Goal: Task Accomplishment & Management: Use online tool/utility

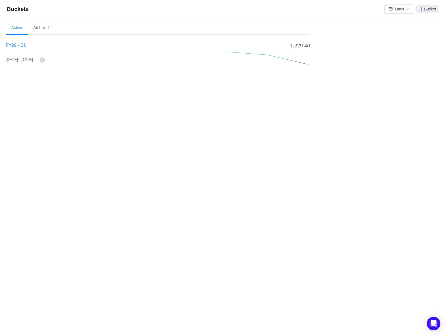
click at [18, 45] on span "FY26 - S1" at bounding box center [16, 45] width 20 height 5
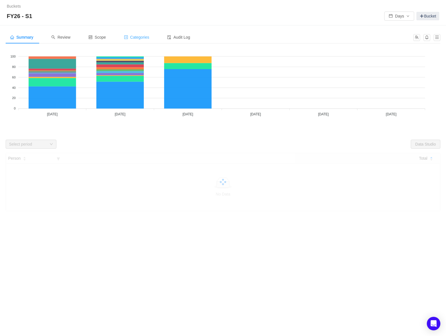
click at [141, 38] on span "Categories" at bounding box center [136, 37] width 25 height 5
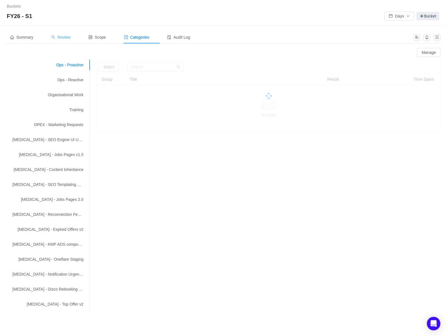
click at [69, 36] on span "Review" at bounding box center [60, 37] width 19 height 5
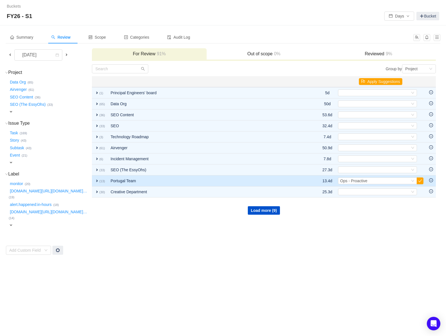
click at [96, 178] on span "expand" at bounding box center [97, 180] width 5 height 5
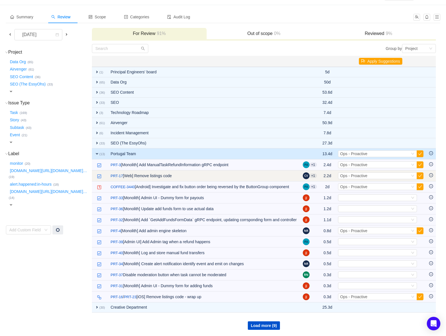
scroll to position [28, 0]
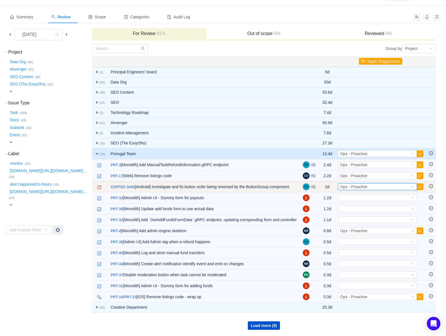
click at [360, 184] on span "Ops - Proactive" at bounding box center [353, 186] width 27 height 5
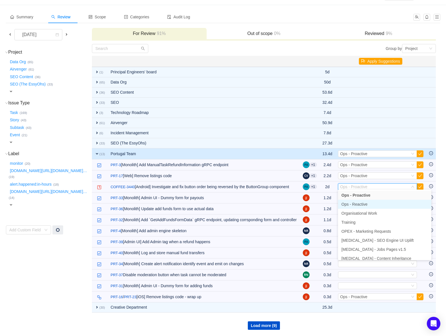
click at [359, 202] on span "Ops - Reactive" at bounding box center [354, 204] width 26 height 5
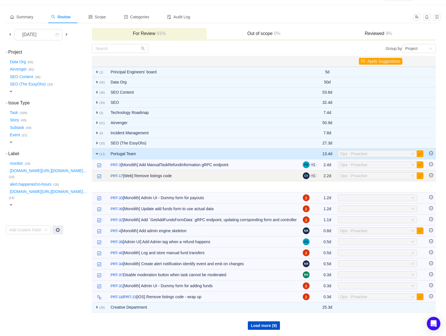
scroll to position [12, 0]
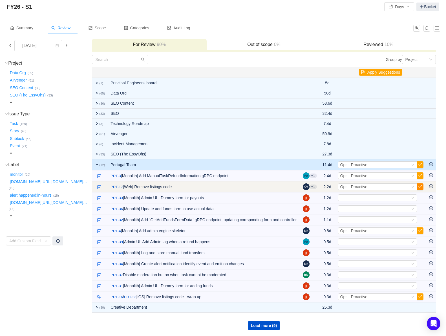
click at [420, 183] on button "button" at bounding box center [419, 186] width 7 height 7
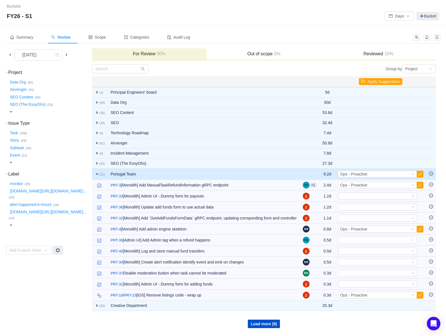
scroll to position [1, 0]
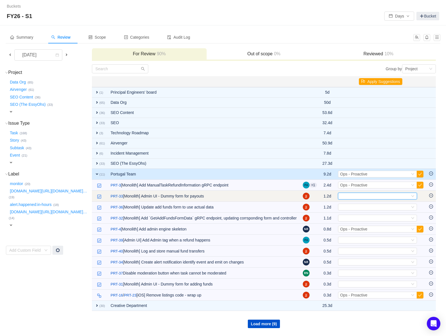
click at [393, 194] on div "Select" at bounding box center [375, 196] width 70 height 6
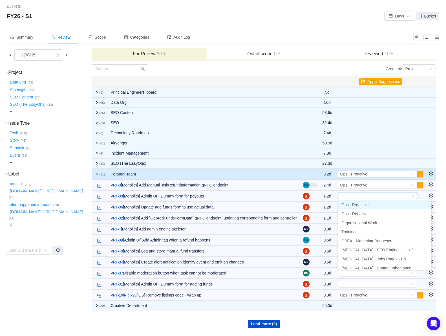
click at [373, 203] on li "Ops - Proactive" at bounding box center [384, 204] width 93 height 9
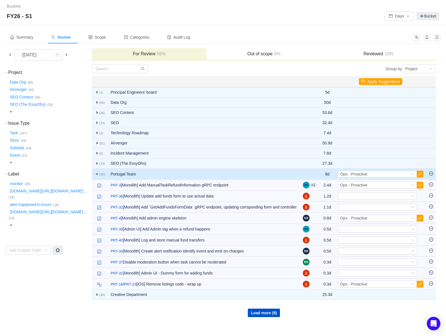
scroll to position [0, 0]
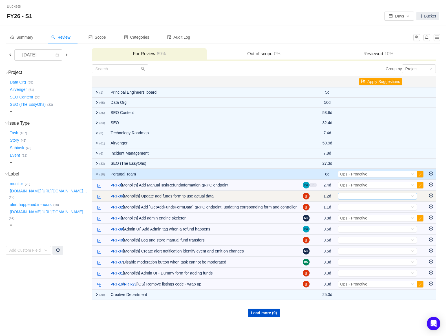
click at [364, 195] on div "Select" at bounding box center [375, 196] width 70 height 6
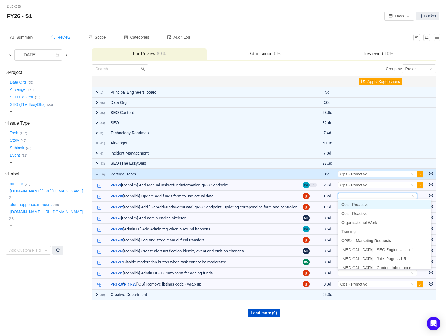
click at [364, 202] on span "Ops - Proactive" at bounding box center [354, 204] width 27 height 5
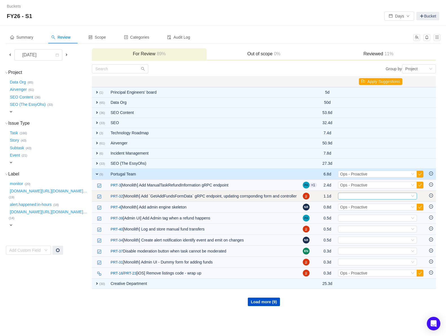
click at [358, 194] on div "Select" at bounding box center [375, 196] width 70 height 6
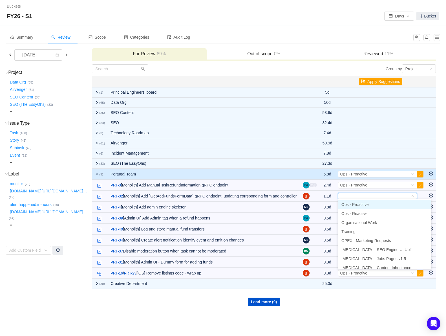
click at [358, 205] on span "Ops - Proactive" at bounding box center [354, 204] width 27 height 5
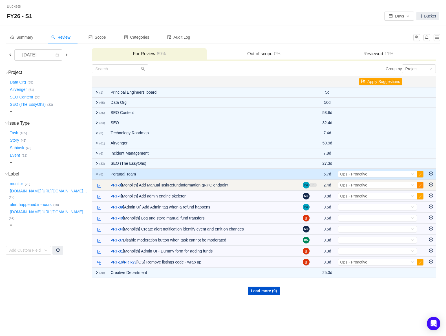
click at [420, 184] on button "button" at bounding box center [419, 184] width 7 height 7
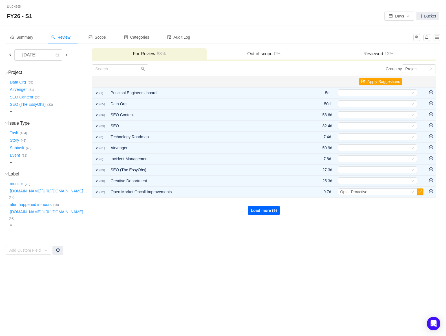
click at [260, 206] on button "Load more (9)" at bounding box center [264, 210] width 32 height 8
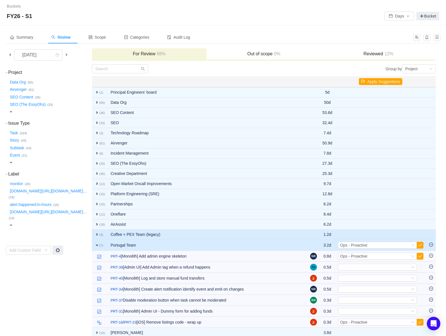
scroll to position [25, 0]
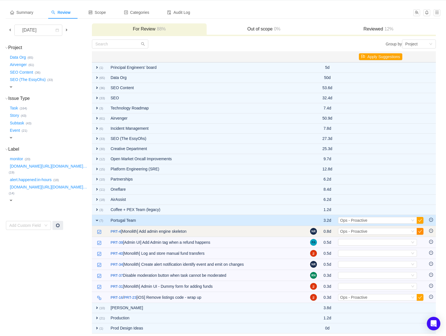
click at [421, 229] on button "button" at bounding box center [419, 231] width 7 height 7
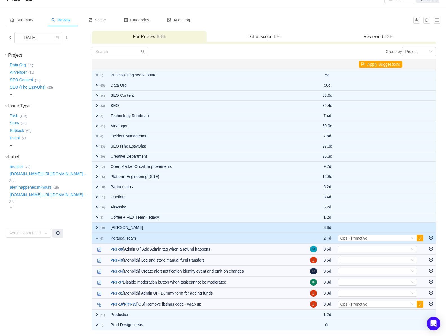
scroll to position [14, 0]
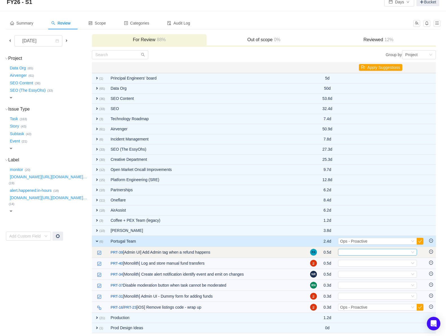
click at [366, 249] on div "Select" at bounding box center [375, 252] width 70 height 6
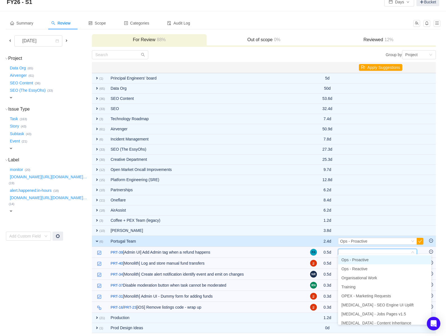
click at [360, 259] on span "Ops - Proactive" at bounding box center [354, 259] width 27 height 5
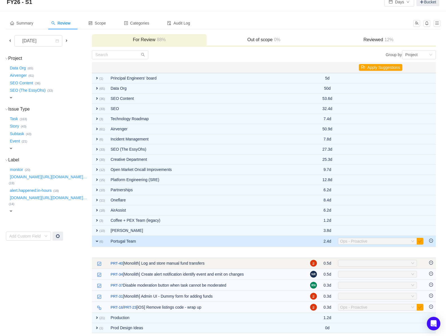
scroll to position [3, 0]
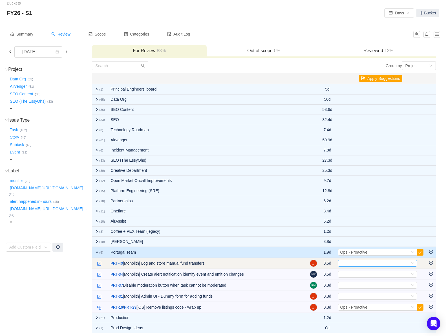
click at [354, 260] on div "Select" at bounding box center [375, 263] width 70 height 6
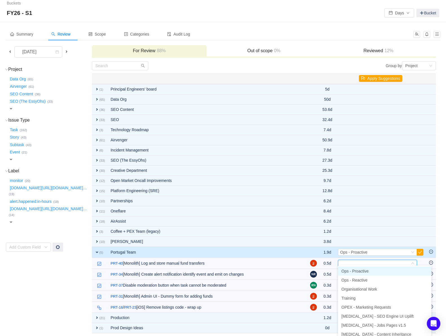
click at [352, 272] on span "Ops - Proactive" at bounding box center [354, 270] width 27 height 5
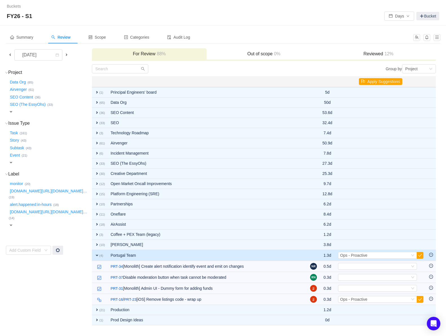
scroll to position [0, 0]
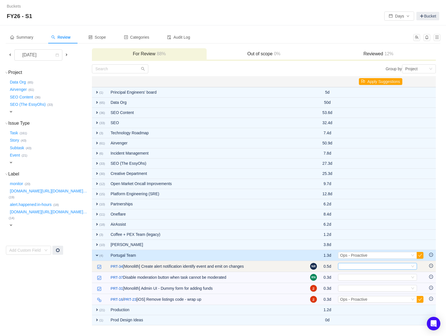
click at [345, 265] on div "Select" at bounding box center [375, 266] width 70 height 6
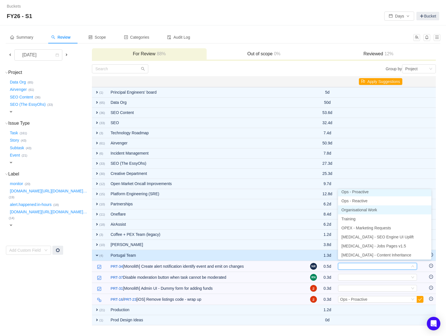
scroll to position [1, 0]
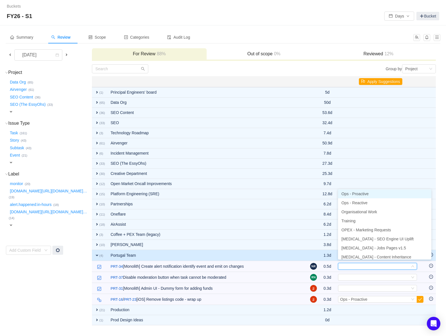
click at [359, 193] on span "Ops - Proactive" at bounding box center [354, 193] width 27 height 5
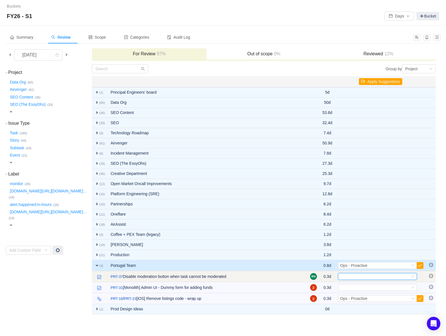
click at [344, 273] on div "Select" at bounding box center [375, 276] width 70 height 6
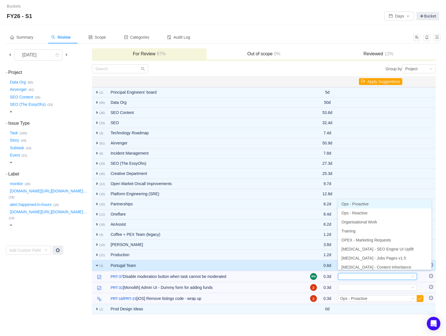
click at [352, 203] on span "Ops - Proactive" at bounding box center [354, 203] width 27 height 5
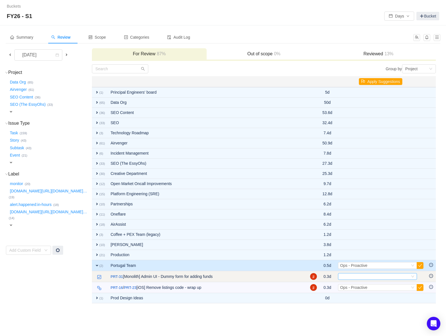
click at [346, 275] on div "Select" at bounding box center [375, 276] width 70 height 6
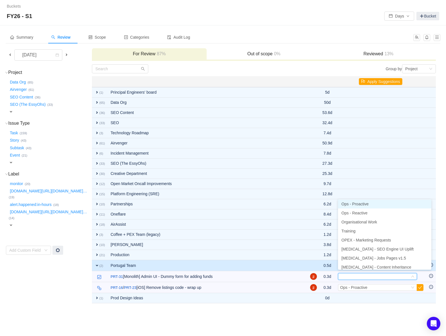
click at [352, 202] on span "Ops - Proactive" at bounding box center [354, 203] width 27 height 5
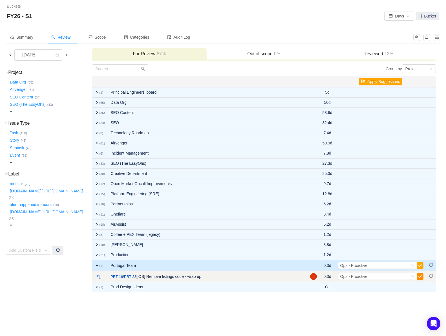
click at [422, 274] on button "button" at bounding box center [419, 276] width 7 height 7
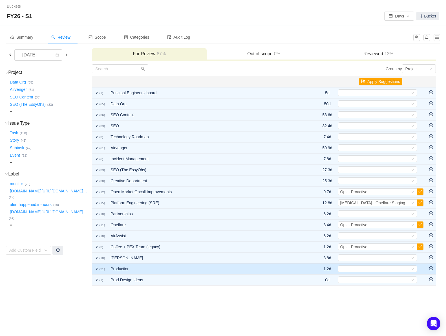
click at [97, 266] on span "expand" at bounding box center [97, 268] width 5 height 5
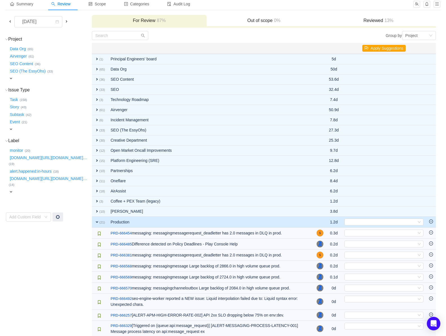
scroll to position [45, 0]
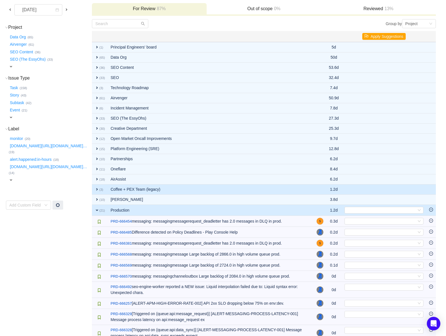
click at [97, 187] on span "expand" at bounding box center [97, 189] width 5 height 5
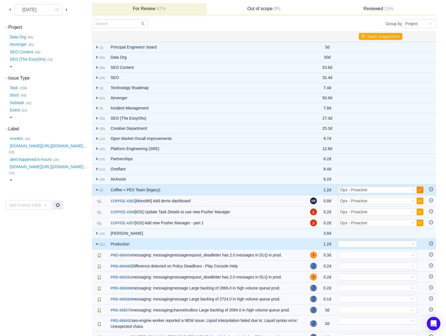
click at [421, 189] on button "button" at bounding box center [419, 189] width 7 height 7
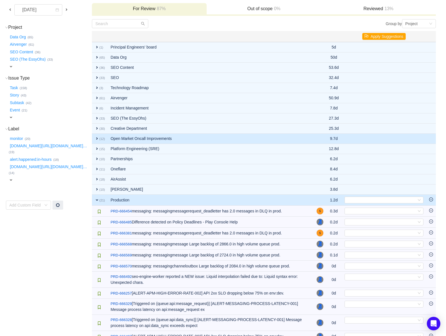
scroll to position [0, 0]
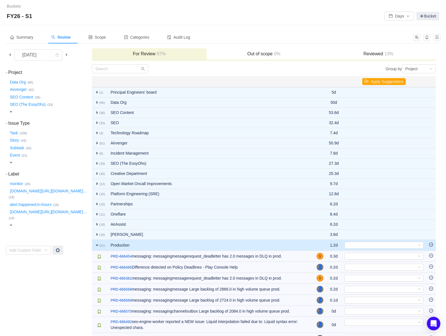
click at [8, 55] on span at bounding box center [10, 54] width 5 height 5
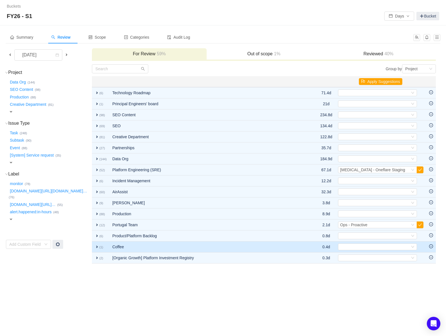
click at [97, 245] on span "expand" at bounding box center [97, 246] width 5 height 5
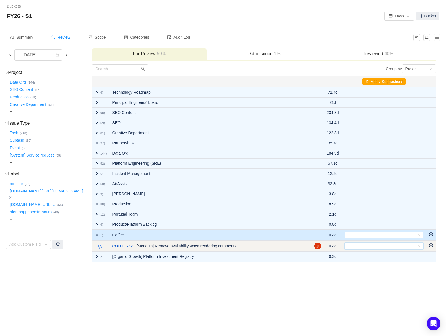
click at [350, 243] on div "Select" at bounding box center [382, 246] width 70 height 6
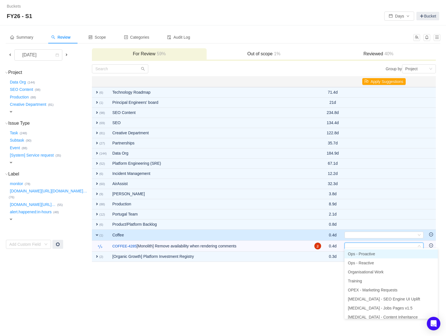
click at [354, 253] on span "Ops - Proactive" at bounding box center [361, 253] width 27 height 5
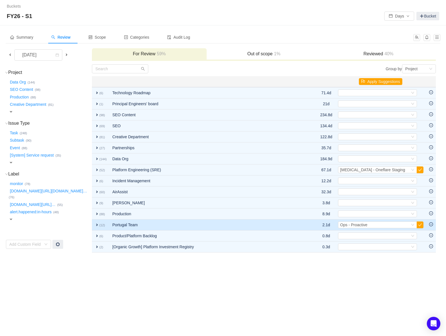
click at [96, 223] on span "expand" at bounding box center [97, 224] width 5 height 5
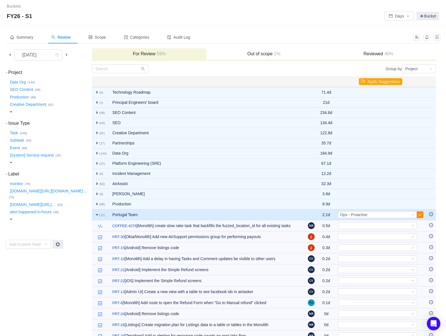
click at [421, 213] on button "button" at bounding box center [419, 214] width 7 height 7
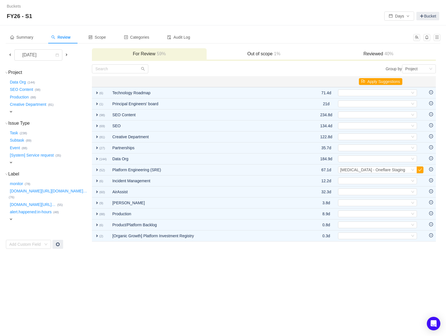
click at [12, 54] on span at bounding box center [10, 54] width 5 height 5
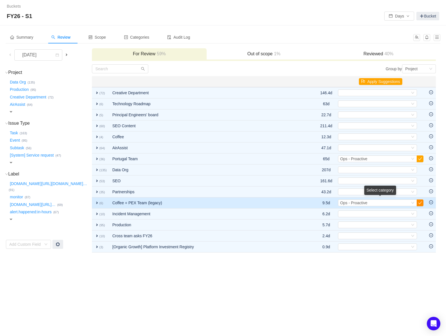
click at [422, 201] on button "button" at bounding box center [419, 202] width 7 height 7
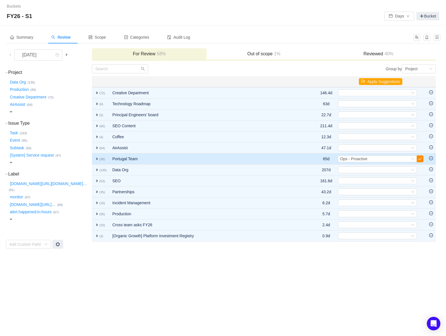
click at [420, 157] on button "button" at bounding box center [419, 158] width 7 height 7
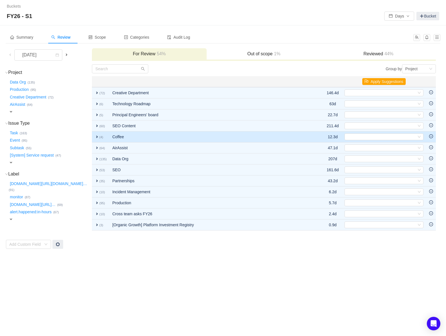
click at [99, 136] on small "(4)" at bounding box center [101, 136] width 4 height 3
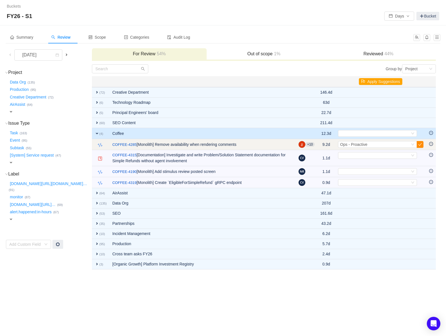
click at [421, 143] on button "button" at bounding box center [419, 144] width 7 height 7
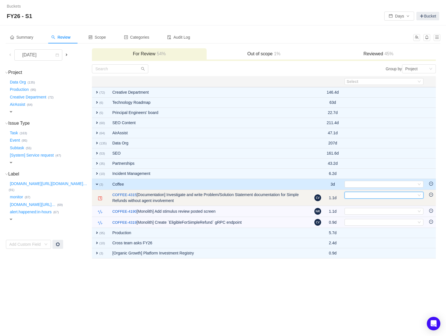
click at [354, 194] on div "Select" at bounding box center [382, 195] width 70 height 6
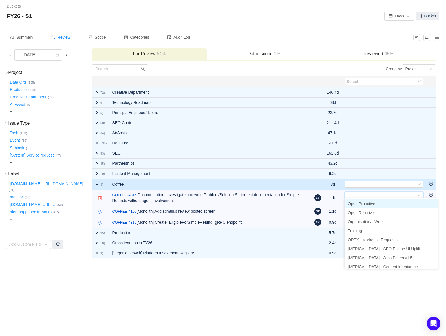
click at [359, 204] on span "Ops - Proactive" at bounding box center [361, 203] width 27 height 5
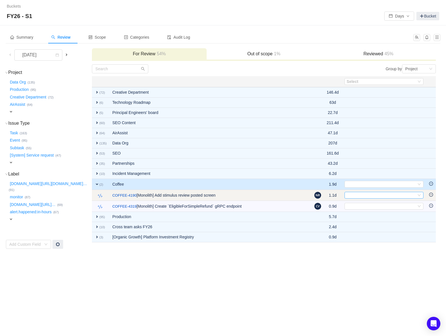
click at [351, 192] on div "Select" at bounding box center [382, 195] width 70 height 6
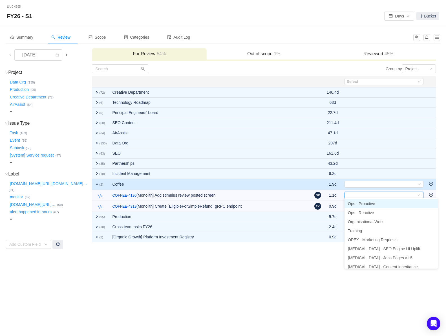
click at [354, 202] on span "Ops - Proactive" at bounding box center [361, 203] width 27 height 5
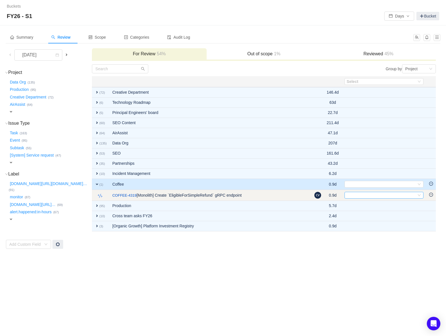
click at [354, 194] on div "Select" at bounding box center [382, 195] width 70 height 6
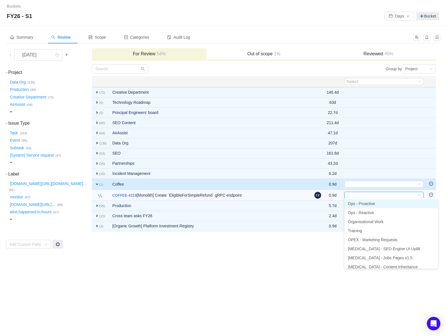
click at [354, 203] on span "Ops - Proactive" at bounding box center [361, 203] width 27 height 5
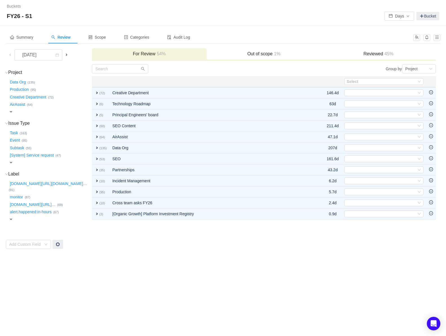
click at [11, 53] on span at bounding box center [10, 54] width 5 height 5
click at [67, 54] on span at bounding box center [66, 54] width 5 height 5
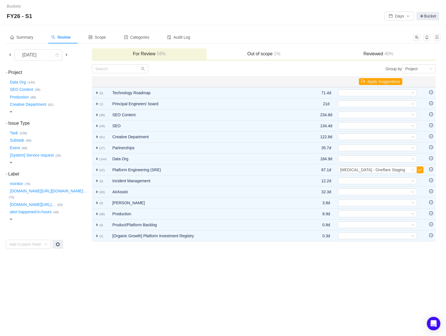
click at [67, 53] on span at bounding box center [66, 54] width 5 height 5
